Goal: Task Accomplishment & Management: Manage account settings

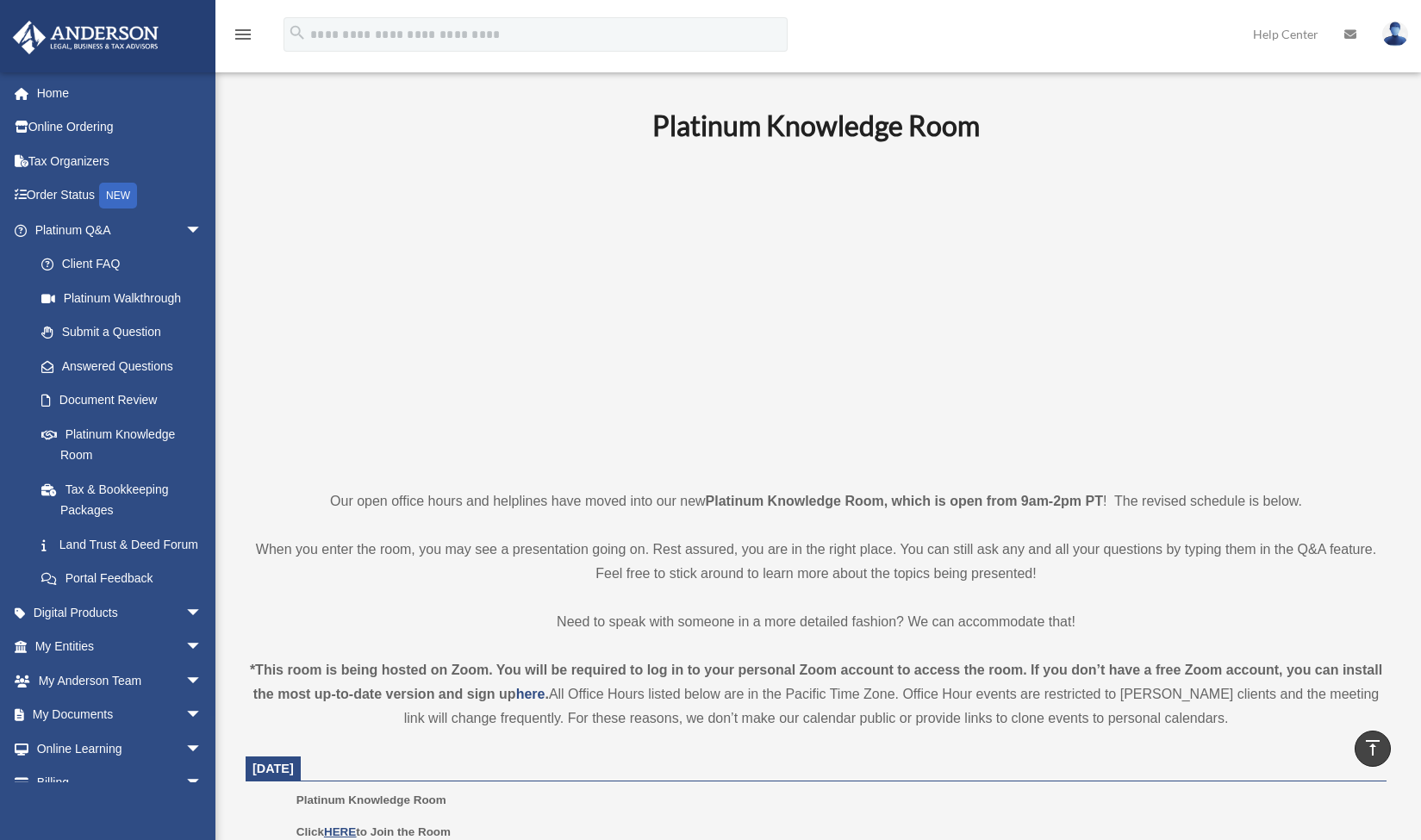
scroll to position [444, 0]
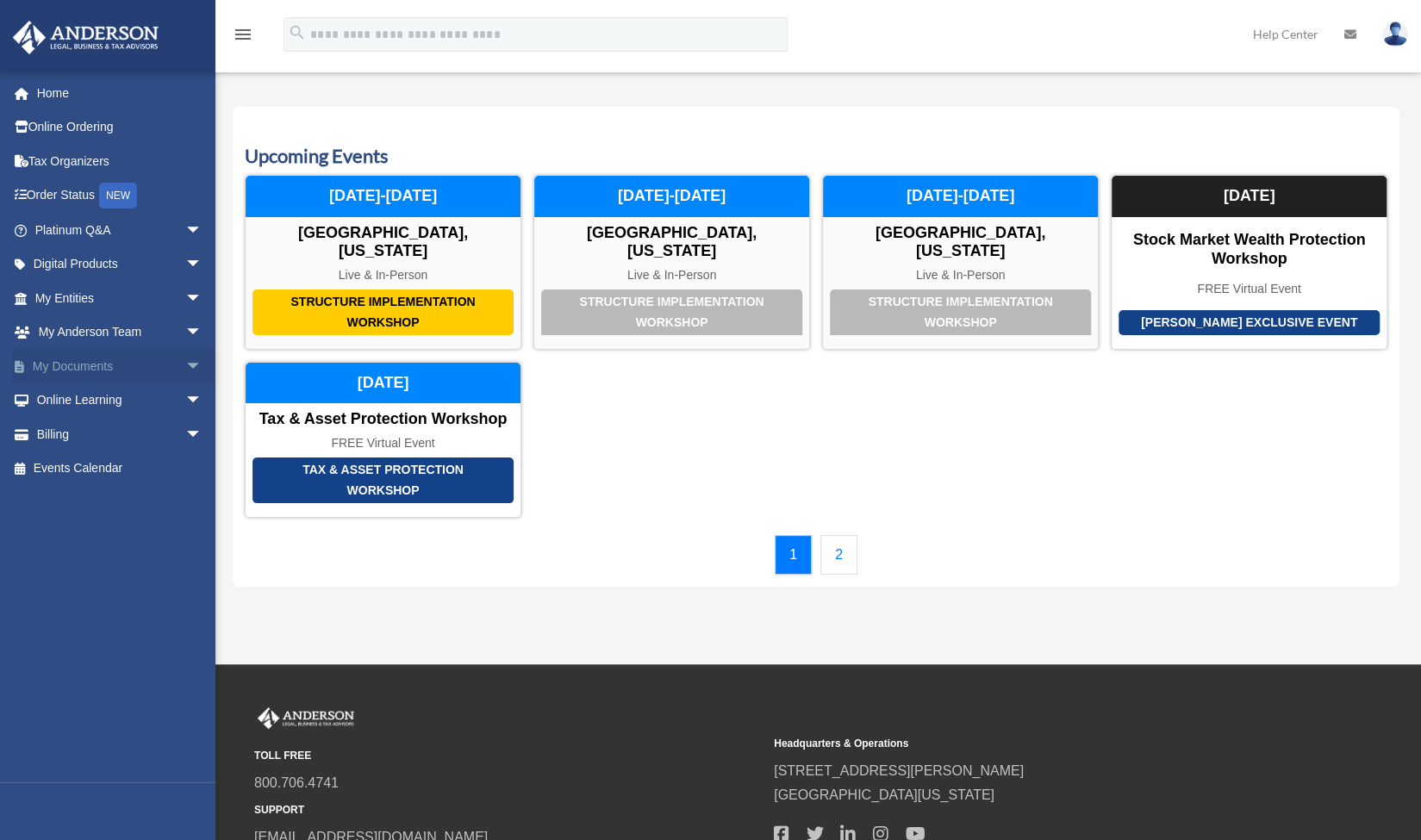
click at [84, 367] on link "My Documents arrow_drop_down" at bounding box center [120, 366] width 217 height 34
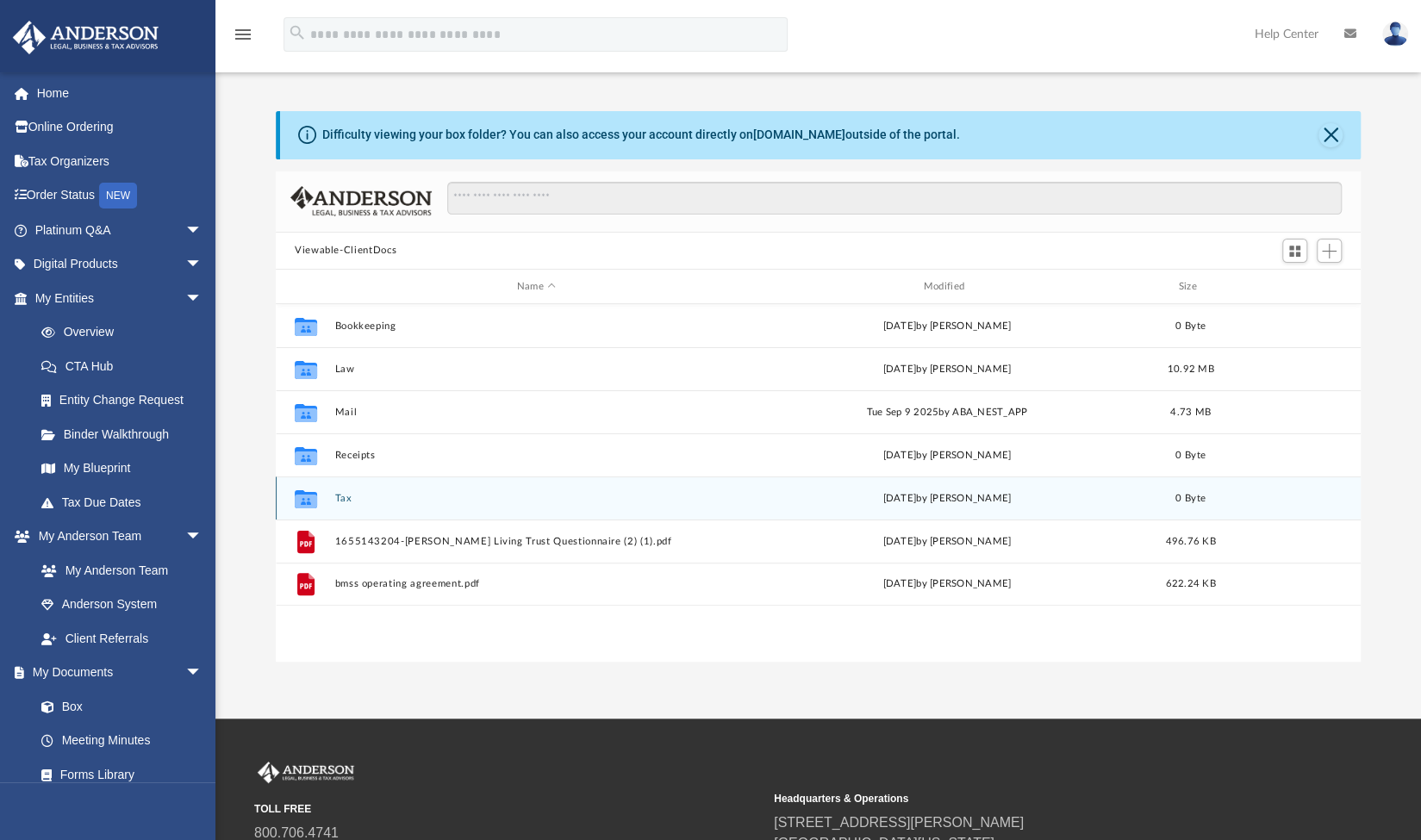
scroll to position [378, 1072]
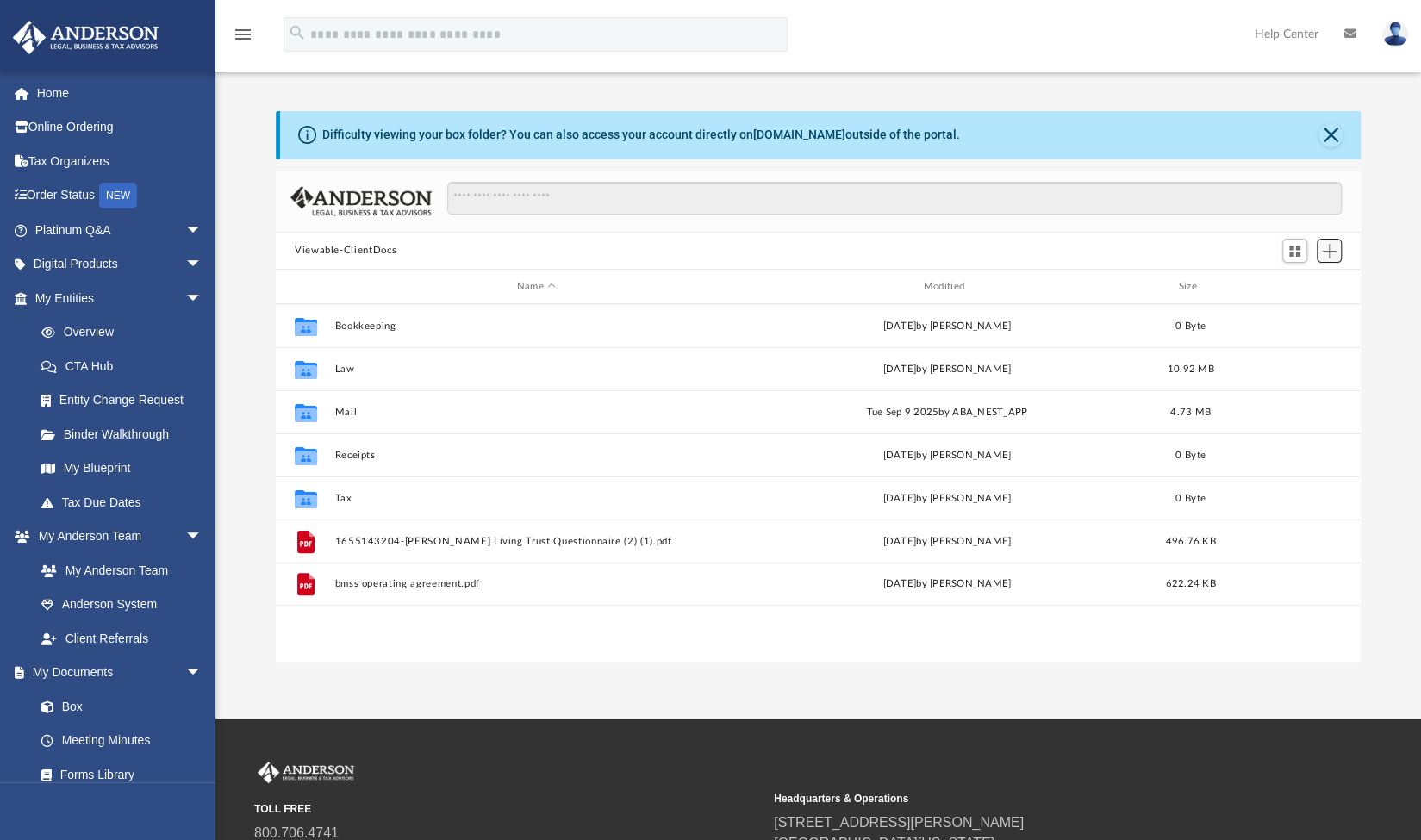
click at [1328, 251] on span "Add" at bounding box center [1329, 251] width 15 height 15
click at [1293, 285] on li "Upload" at bounding box center [1305, 284] width 55 height 18
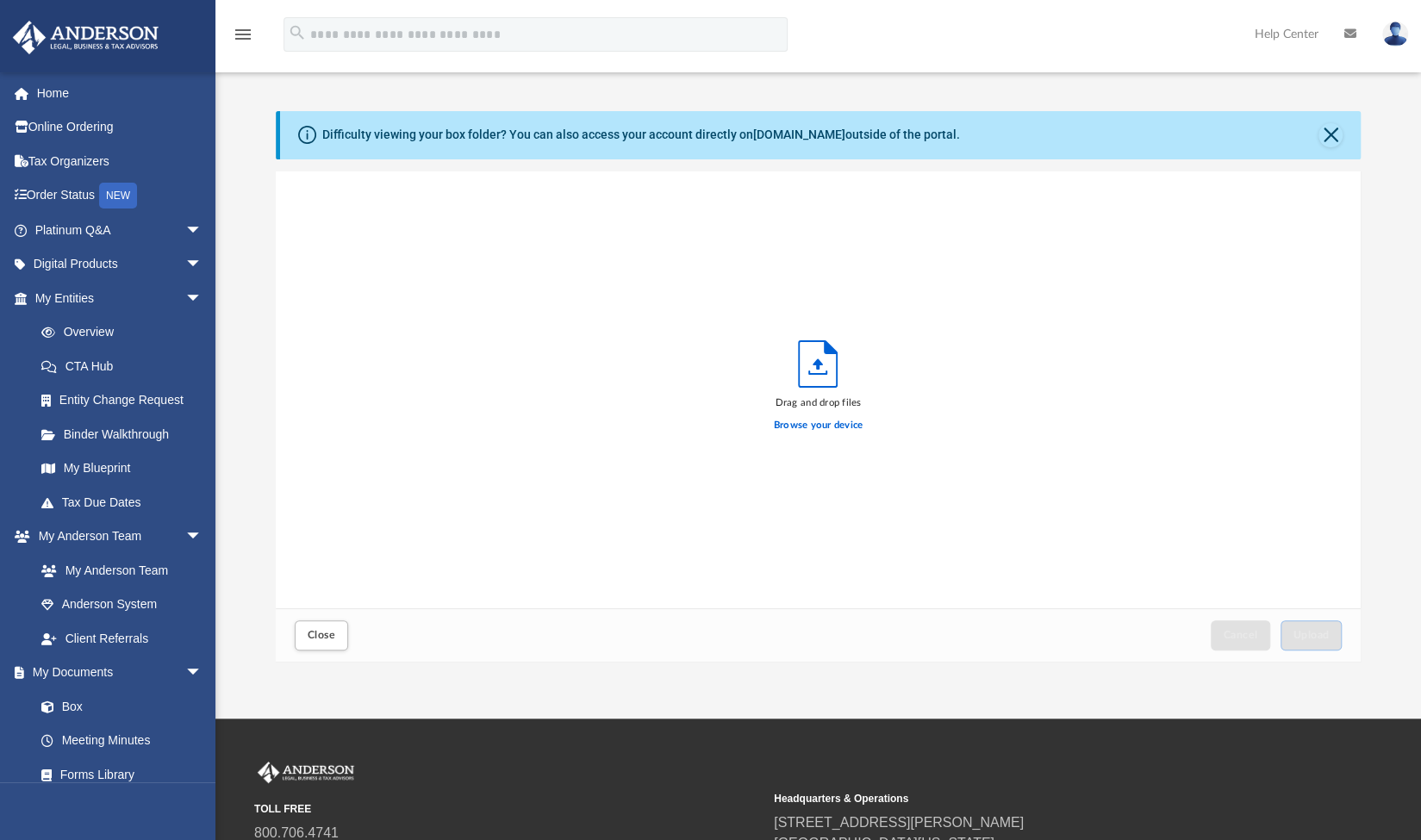
scroll to position [423, 1072]
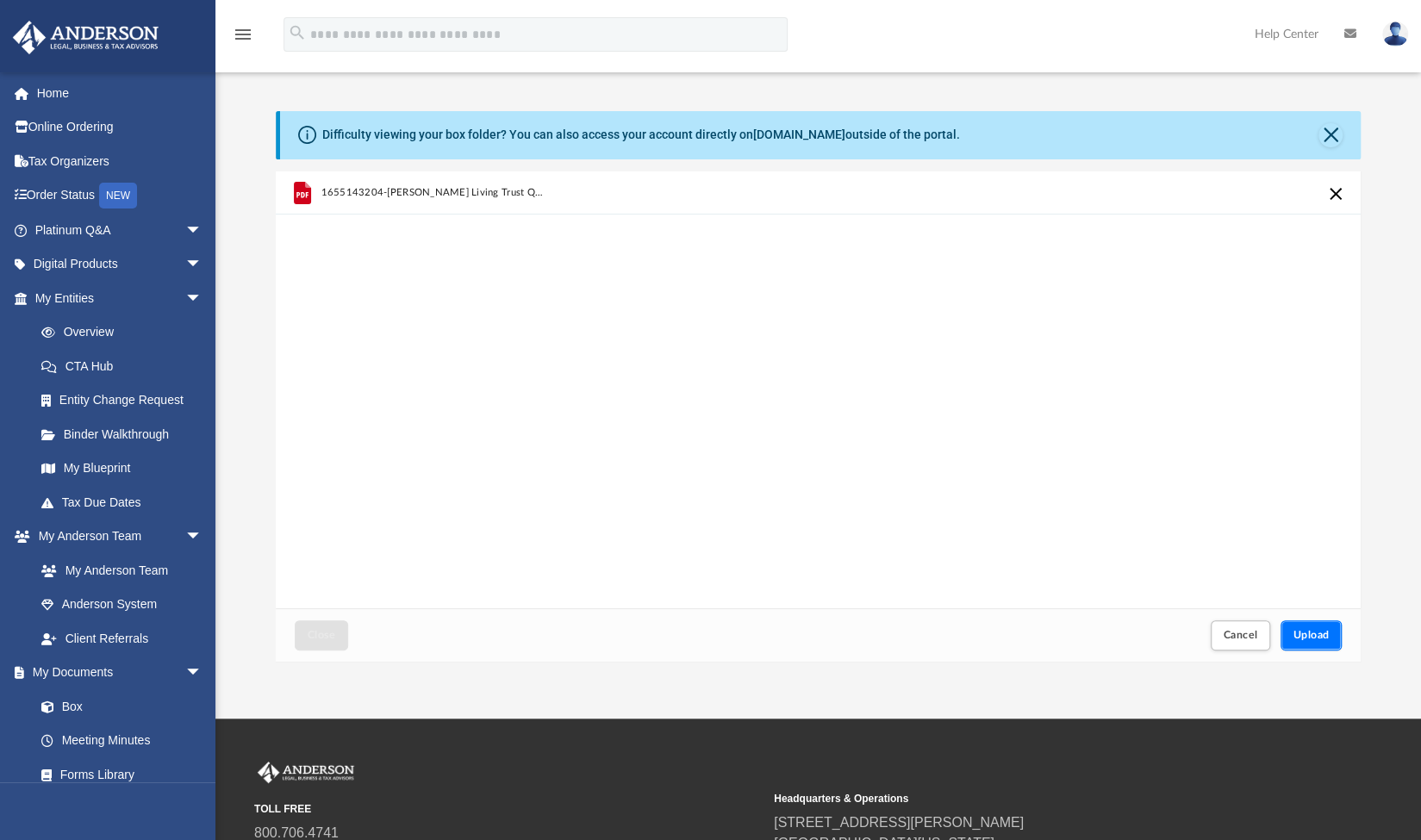
click at [1326, 639] on span "Upload" at bounding box center [1311, 635] width 36 height 11
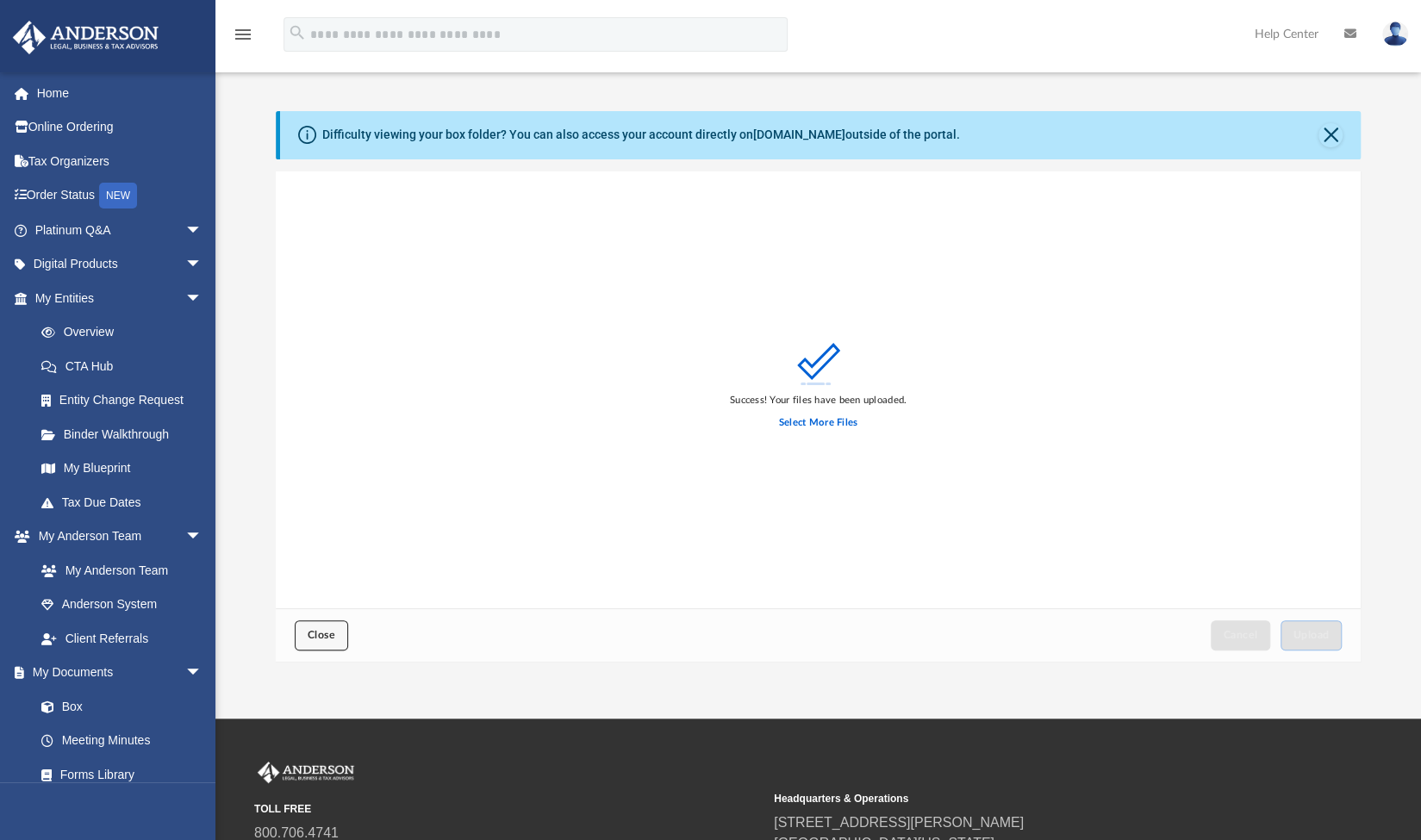
click at [324, 637] on span "Close" at bounding box center [322, 635] width 27 height 11
